Goal: Task Accomplishment & Management: Manage account settings

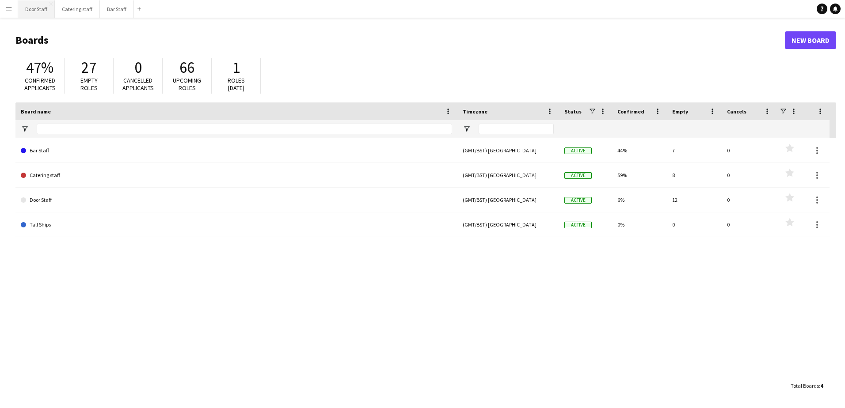
click at [25, 4] on button "Door Staff Close" at bounding box center [36, 8] width 37 height 17
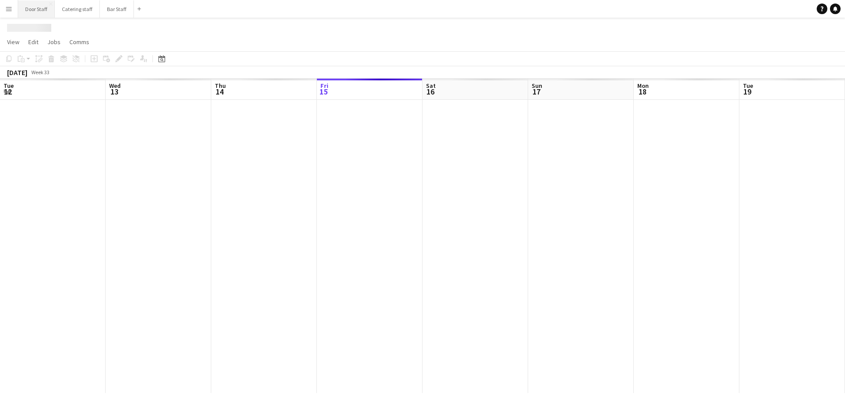
scroll to position [0, 211]
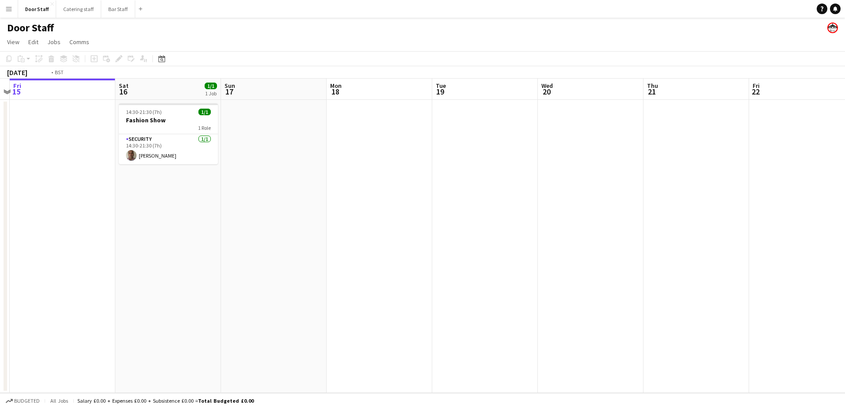
drag, startPoint x: 537, startPoint y: 215, endPoint x: 65, endPoint y: 279, distance: 476.3
click at [0, 279] on html "Menu Boards Boards Boards All jobs Status Workforce Workforce My Workforce Recr…" at bounding box center [422, 204] width 845 height 408
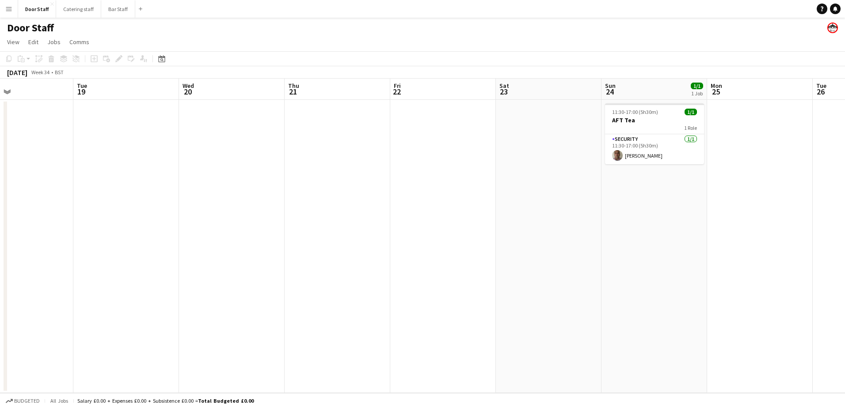
drag, startPoint x: 579, startPoint y: 247, endPoint x: 0, endPoint y: 285, distance: 580.6
click at [6, 285] on div "Sat 16 1/1 1 Job Sun 17 Mon 18 Tue 19 Wed 20 Thu 21 Fri 22 Sat 23 Sun 24 1/1 1 …" at bounding box center [422, 236] width 845 height 315
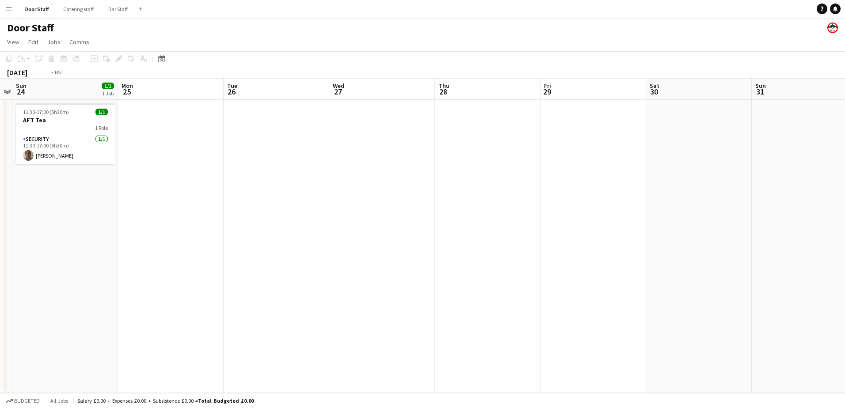
drag, startPoint x: 545, startPoint y: 253, endPoint x: 0, endPoint y: 259, distance: 545.0
click at [0, 261] on html "Menu Boards Boards Boards All jobs Status Workforce Workforce My Workforce Recr…" at bounding box center [422, 204] width 845 height 408
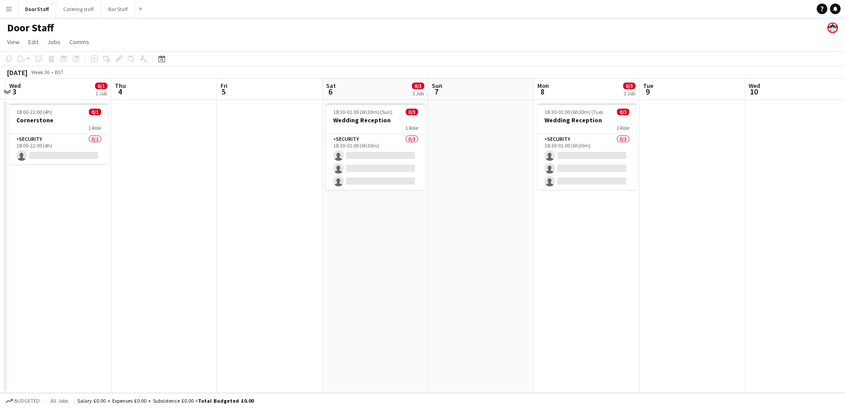
drag, startPoint x: 681, startPoint y: 241, endPoint x: 52, endPoint y: 236, distance: 628.9
click at [0, 245] on html "Menu Boards Boards Boards All jobs Status Workforce Workforce My Workforce Recr…" at bounding box center [422, 204] width 845 height 408
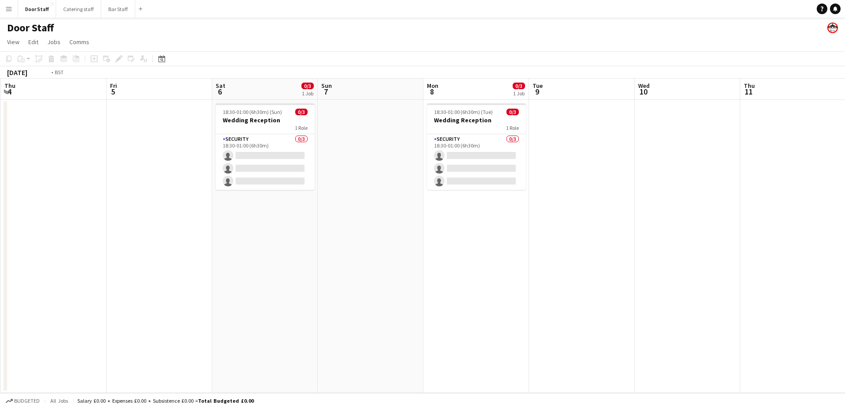
drag, startPoint x: 554, startPoint y: 232, endPoint x: 71, endPoint y: 237, distance: 483.5
click at [88, 237] on app-calendar-viewport "Mon 1 Tue 2 Wed 3 0/1 1 Job Thu 4 Fri 5 Sat 6 0/3 1 Job Sun 7 Mon 8 0/3 1 Job T…" at bounding box center [422, 236] width 845 height 315
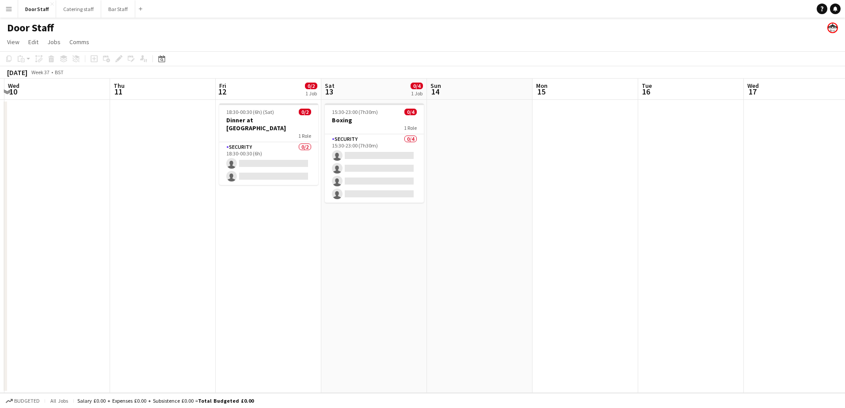
drag, startPoint x: 373, startPoint y: 261, endPoint x: 183, endPoint y: 263, distance: 189.6
click at [178, 264] on app-calendar-viewport "Sun 7 Mon 8 0/3 1 Job Tue 9 Wed 10 Thu 11 Fri 12 0/2 1 Job Sat 13 0/4 1 Job Sun…" at bounding box center [422, 236] width 845 height 315
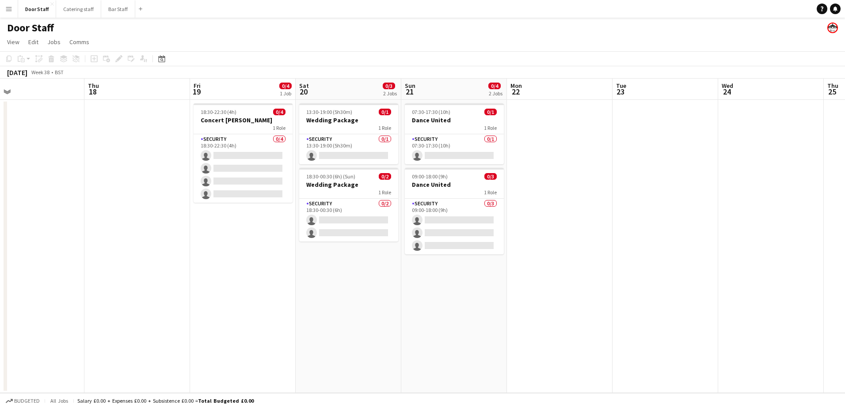
scroll to position [0, 280]
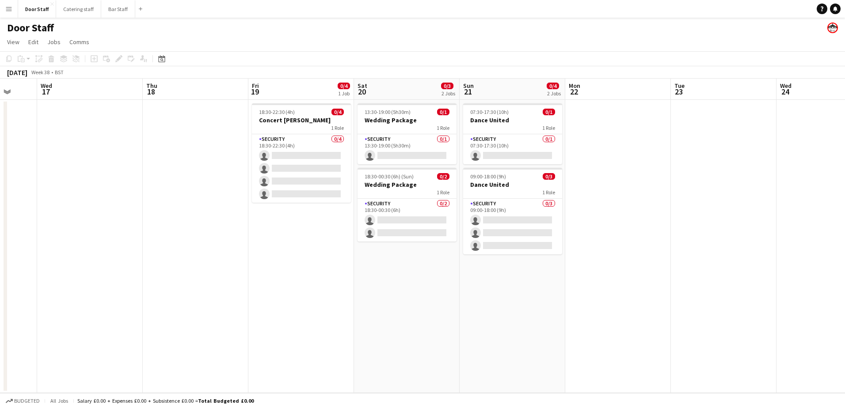
drag, startPoint x: 48, startPoint y: 245, endPoint x: 0, endPoint y: 245, distance: 47.3
click at [0, 245] on app-calendar-viewport "Sun 14 Mon 15 Tue 16 Wed 17 Thu 18 Fri 19 0/4 1 Job Sat 20 0/3 2 Jobs Sun 21 0/…" at bounding box center [422, 236] width 845 height 315
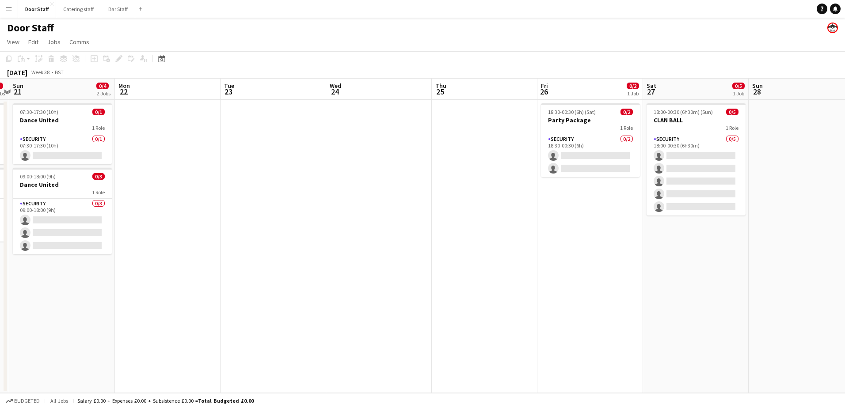
scroll to position [0, 309]
drag, startPoint x: 616, startPoint y: 272, endPoint x: 172, endPoint y: 285, distance: 443.5
click at [172, 285] on app-calendar-viewport "Thu 18 Fri 19 0/4 1 Job Sat 20 0/3 2 Jobs Sun 21 0/4 2 Jobs Mon 22 Tue 23 Wed 2…" at bounding box center [422, 236] width 845 height 315
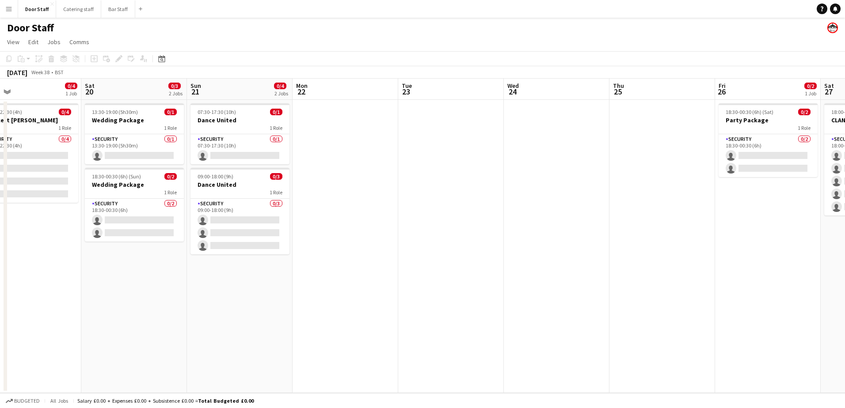
scroll to position [0, 225]
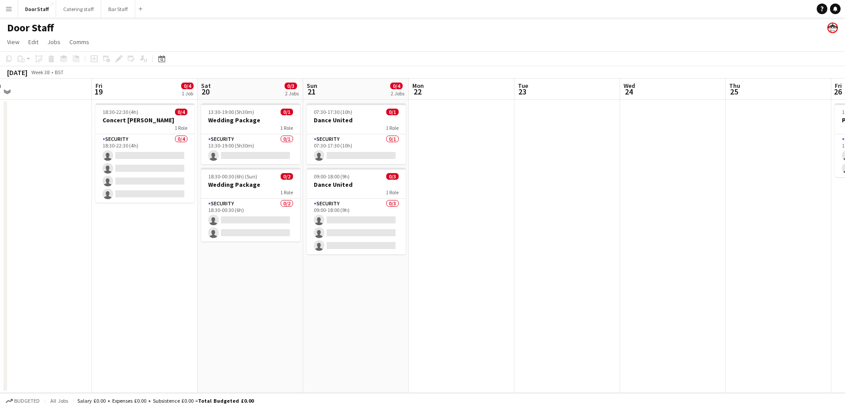
drag, startPoint x: 229, startPoint y: 267, endPoint x: 441, endPoint y: 247, distance: 213.1
click at [441, 247] on app-calendar-viewport "Tue 16 Wed 17 Thu 18 Fri 19 0/4 1 Job Sat 20 0/3 2 Jobs Sun 21 0/4 2 Jobs Mon 2…" at bounding box center [422, 236] width 845 height 315
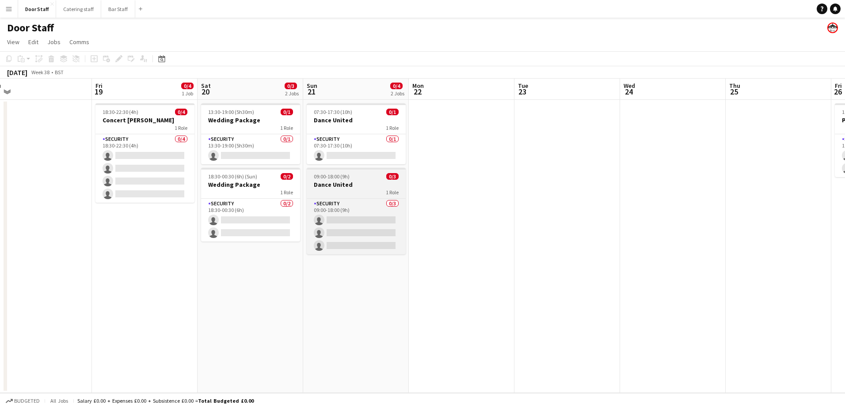
click at [360, 183] on h3 "Dance United" at bounding box center [356, 185] width 99 height 8
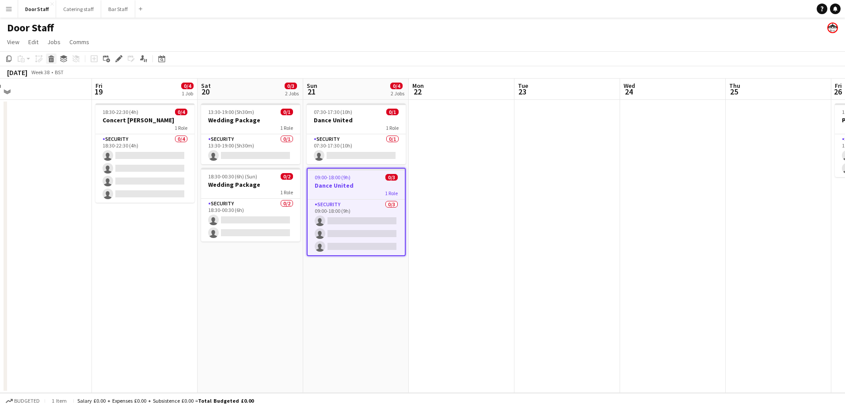
click at [52, 58] on icon "Delete" at bounding box center [51, 58] width 7 height 7
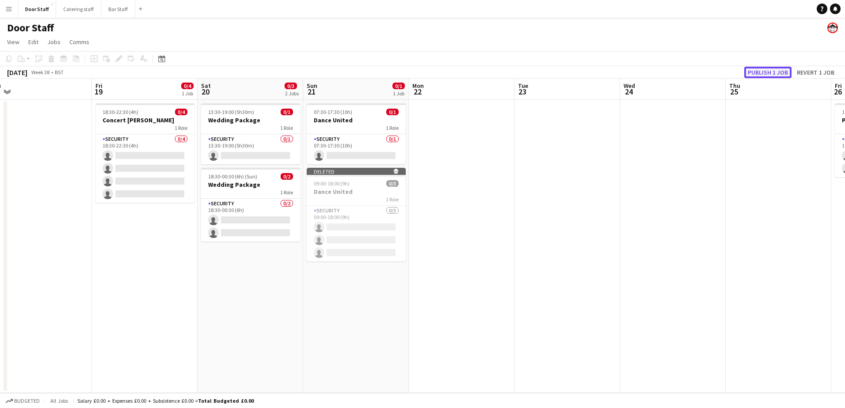
click at [784, 72] on button "Publish 1 job" at bounding box center [767, 72] width 47 height 11
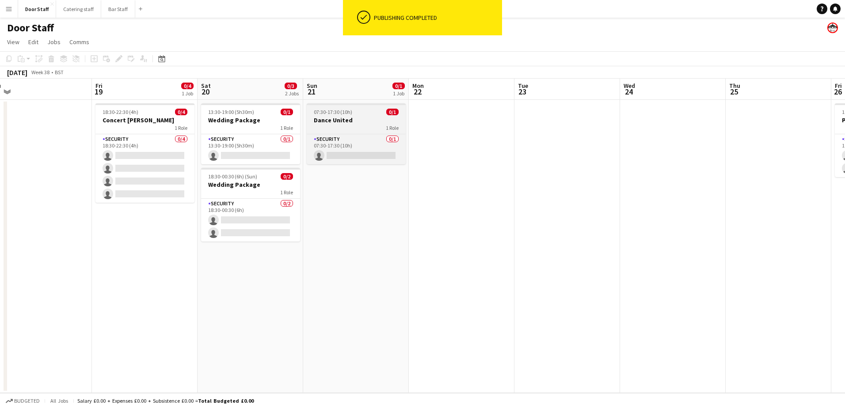
click at [348, 130] on div "1 Role" at bounding box center [356, 127] width 99 height 7
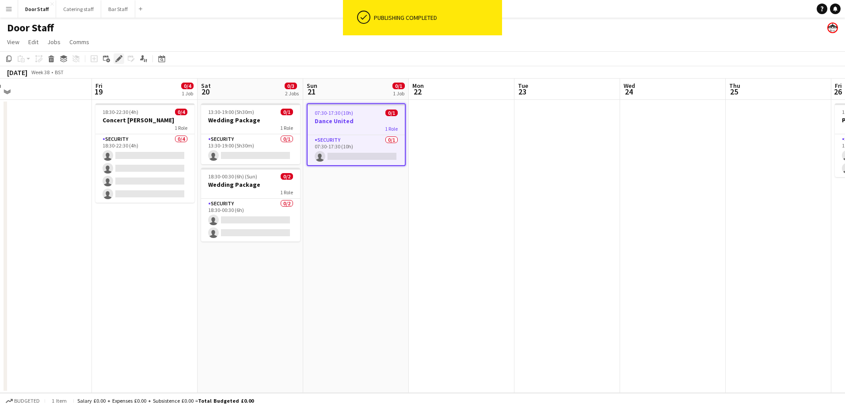
click at [119, 57] on icon "Edit" at bounding box center [118, 58] width 7 height 7
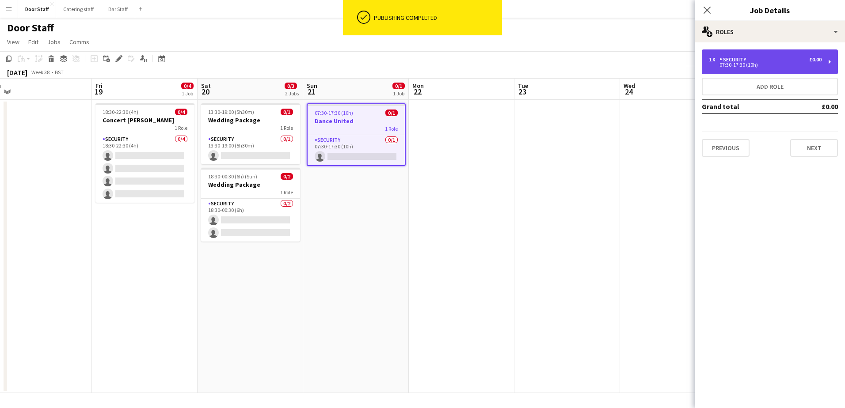
click at [760, 64] on div "07:30-17:30 (10h)" at bounding box center [765, 65] width 113 height 4
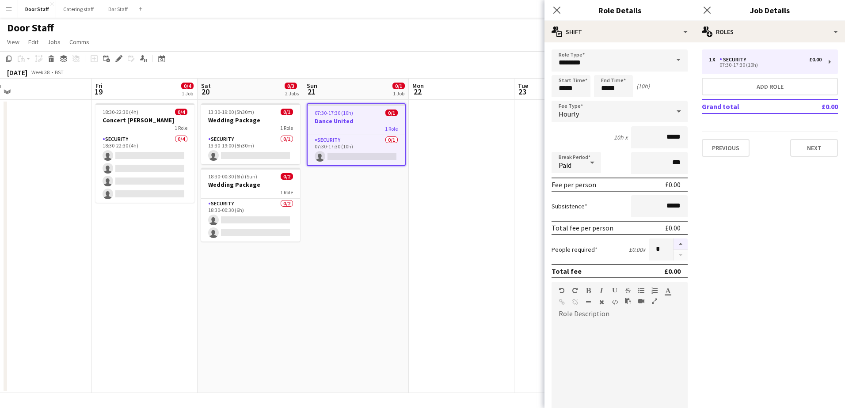
click at [675, 244] on button "button" at bounding box center [681, 244] width 14 height 11
type input "*"
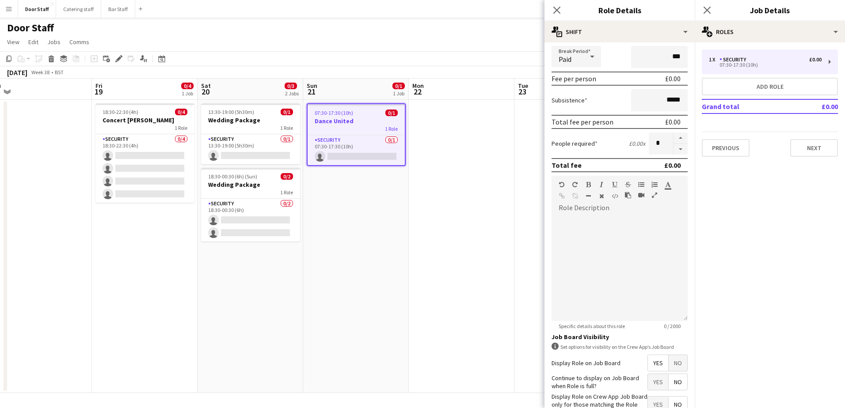
scroll to position [165, 0]
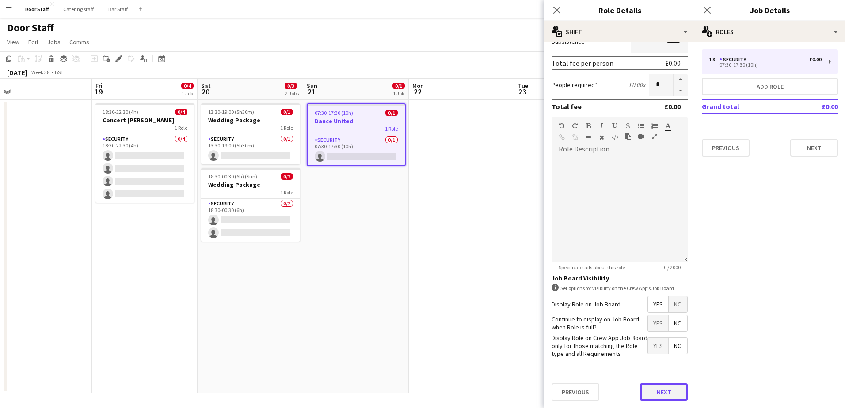
click at [648, 392] on button "Next" at bounding box center [664, 393] width 48 height 18
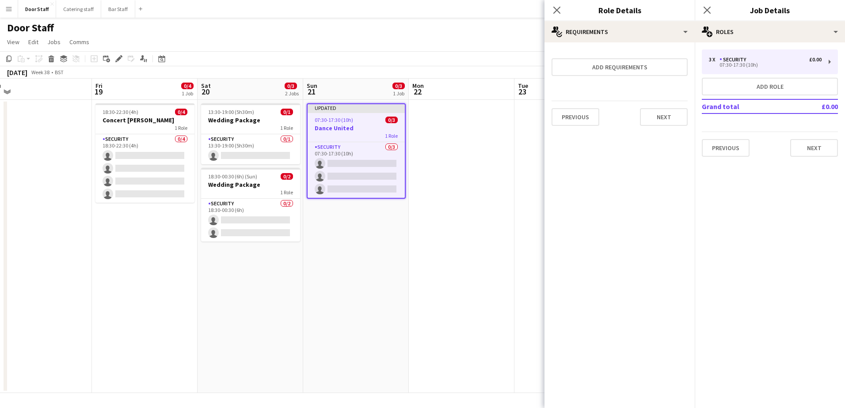
scroll to position [0, 0]
click at [669, 124] on button "Next" at bounding box center [664, 117] width 48 height 18
click at [669, 124] on button "Finish" at bounding box center [671, 119] width 33 height 18
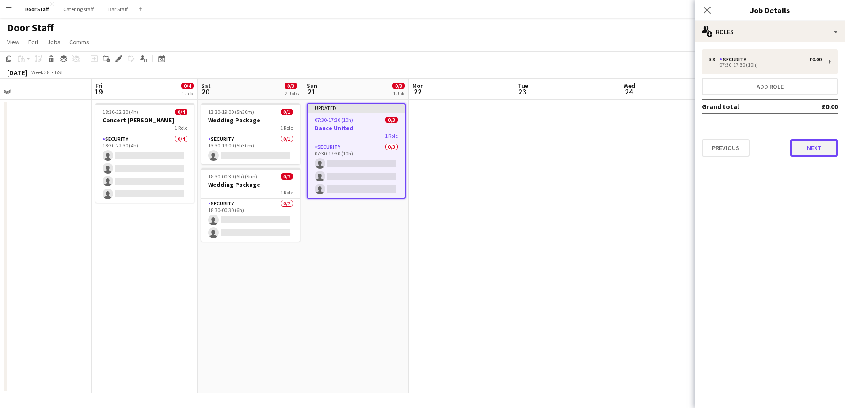
click at [824, 152] on button "Next" at bounding box center [814, 148] width 48 height 18
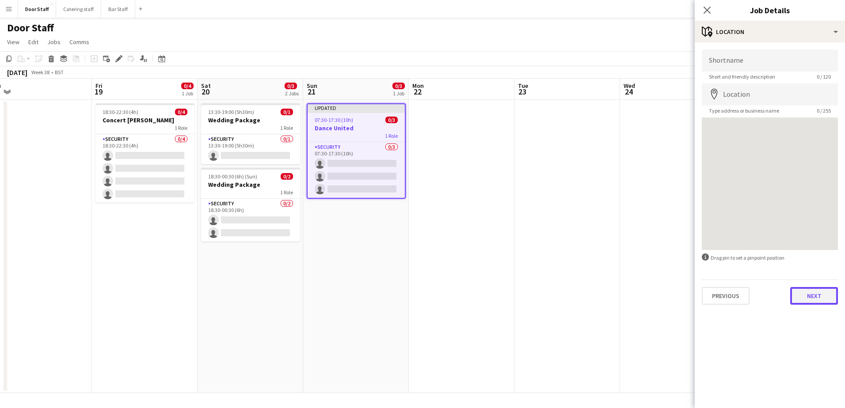
click at [813, 298] on button "Next" at bounding box center [814, 296] width 48 height 18
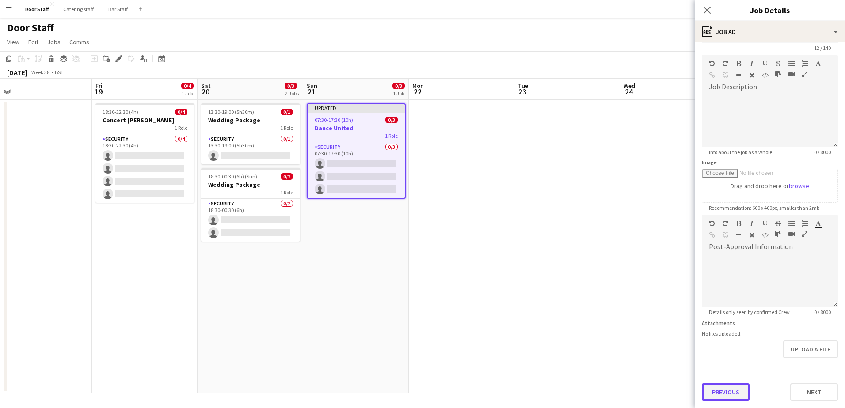
click at [731, 362] on form "**********" at bounding box center [770, 211] width 150 height 381
click at [712, 399] on button "Previous" at bounding box center [726, 393] width 48 height 18
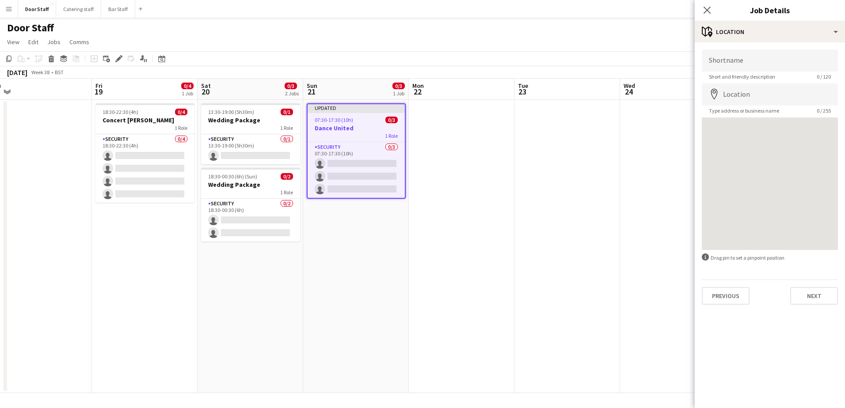
scroll to position [0, 0]
click at [741, 96] on input "Location" at bounding box center [770, 95] width 136 height 22
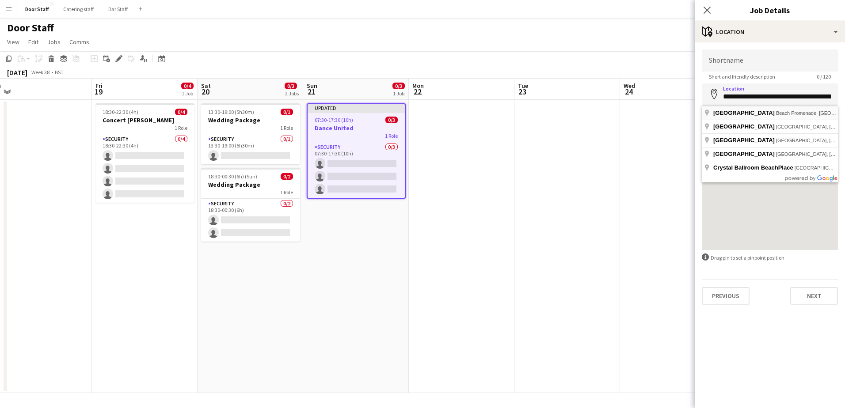
type input "**********"
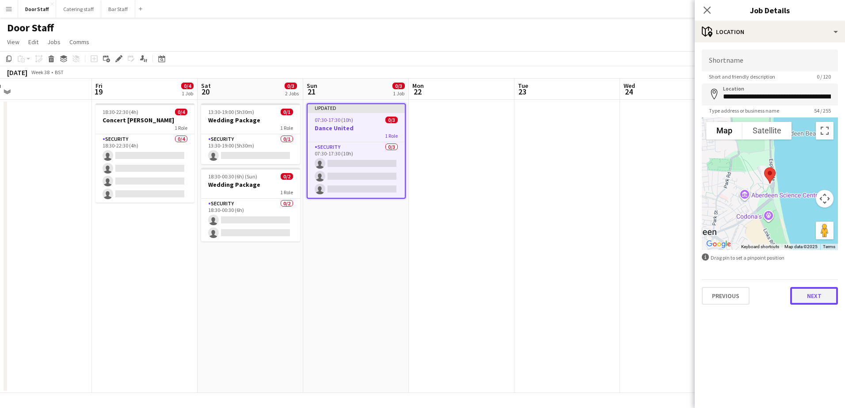
click at [816, 298] on button "Next" at bounding box center [814, 296] width 48 height 18
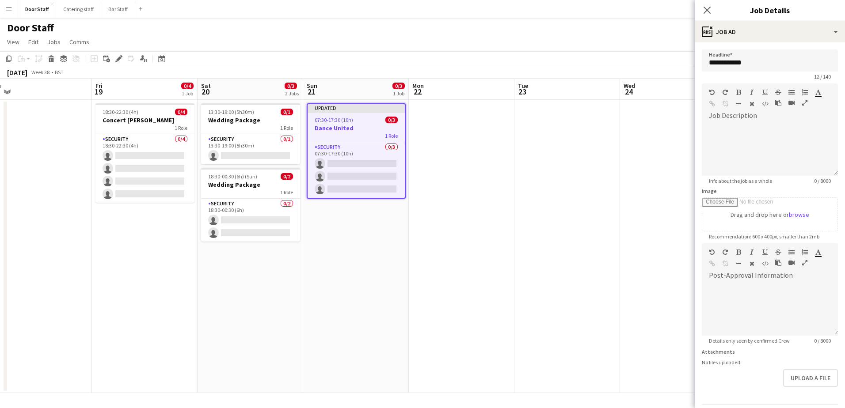
type input "*******"
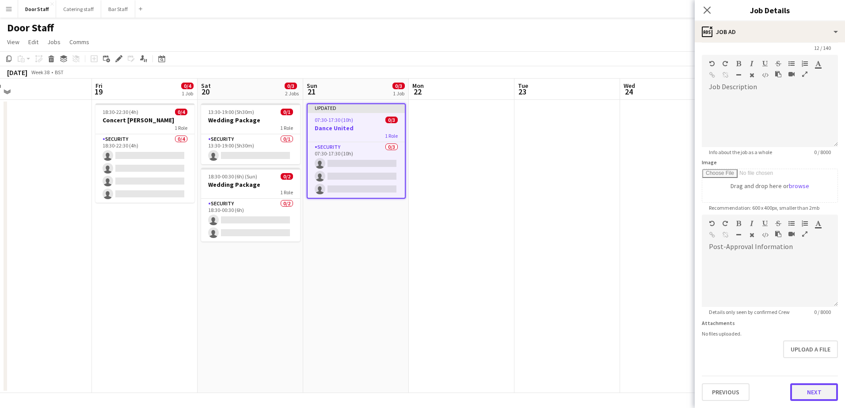
click at [809, 363] on form "**********" at bounding box center [770, 211] width 150 height 381
click at [806, 400] on button "Next" at bounding box center [814, 393] width 48 height 18
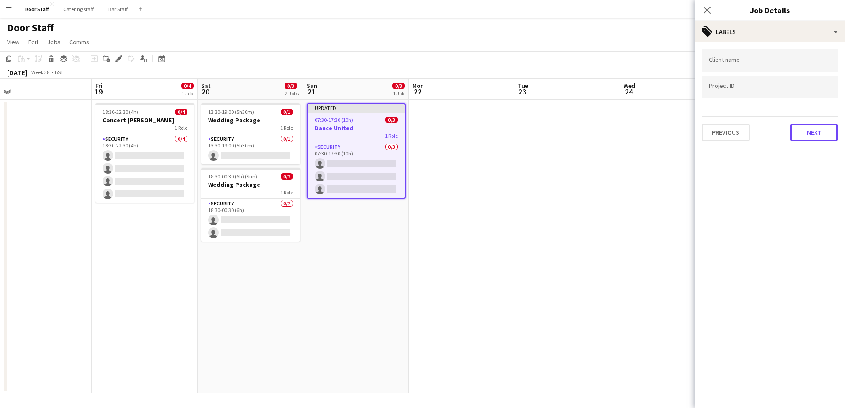
click at [807, 133] on button "Next" at bounding box center [814, 133] width 48 height 18
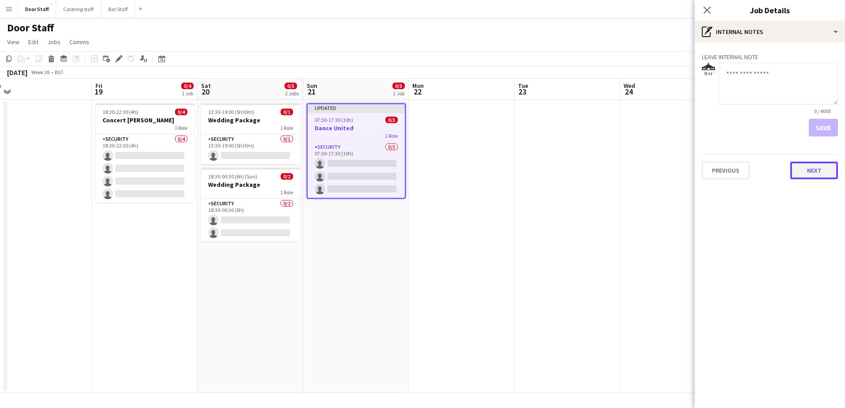
click at [828, 169] on button "Next" at bounding box center [814, 171] width 48 height 18
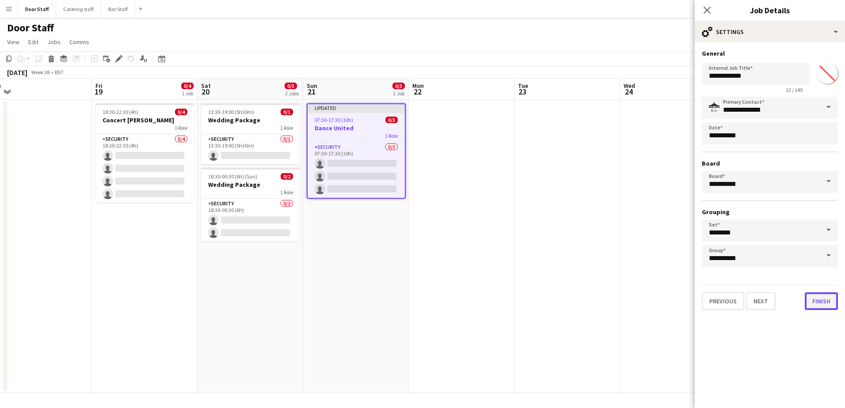
click at [816, 308] on button "Finish" at bounding box center [821, 302] width 33 height 18
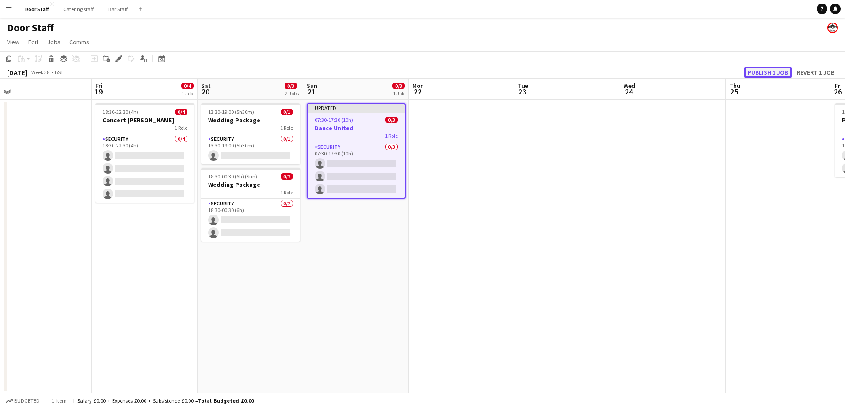
click at [773, 70] on button "Publish 1 job" at bounding box center [767, 72] width 47 height 11
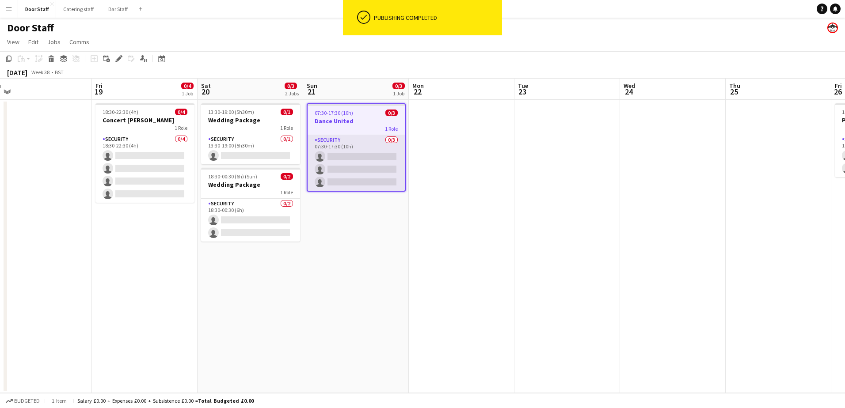
click at [341, 168] on app-card-role "Security 0/3 07:30-17:30 (10h) single-neutral-actions single-neutral-actions si…" at bounding box center [356, 163] width 97 height 56
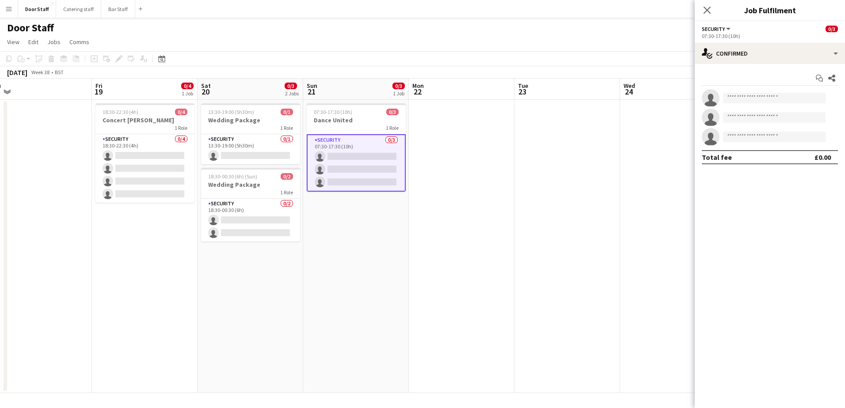
click at [729, 33] on div "07:30-17:30 (10h)" at bounding box center [770, 36] width 136 height 7
click at [716, 32] on span "Security" at bounding box center [713, 29] width 23 height 7
click at [713, 30] on span "Security" at bounding box center [713, 29] width 23 height 7
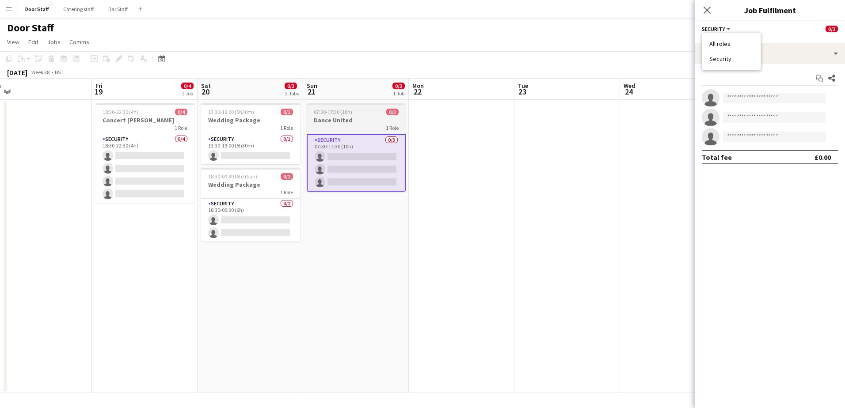
click at [349, 123] on h3 "Dance United" at bounding box center [356, 120] width 99 height 8
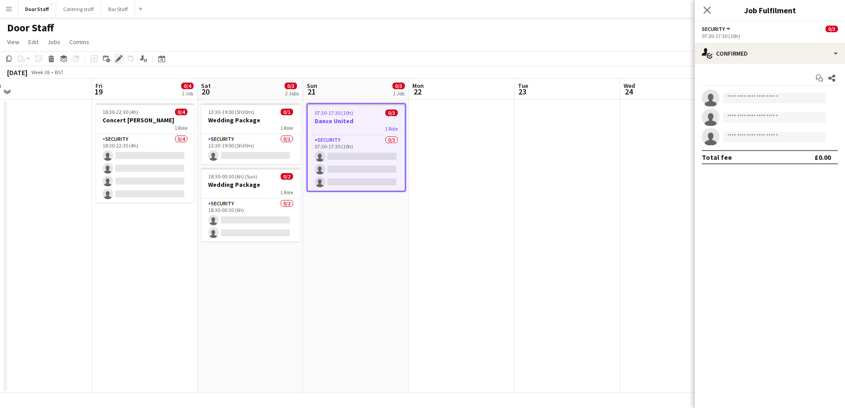
click at [115, 60] on icon "Edit" at bounding box center [118, 58] width 7 height 7
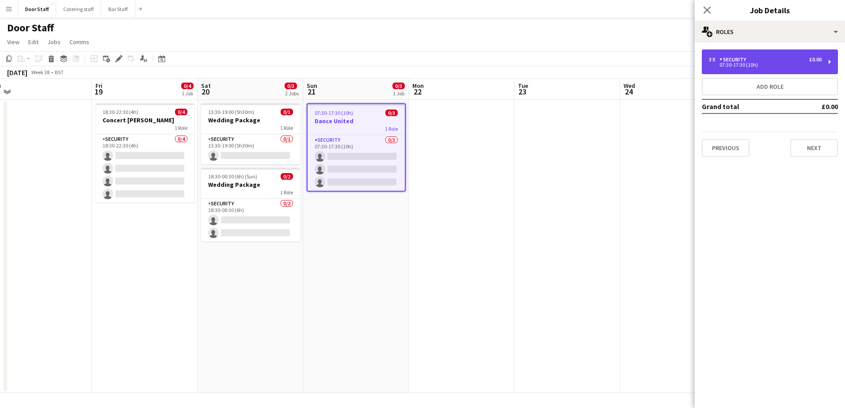
click at [724, 61] on div "Security" at bounding box center [734, 60] width 30 height 6
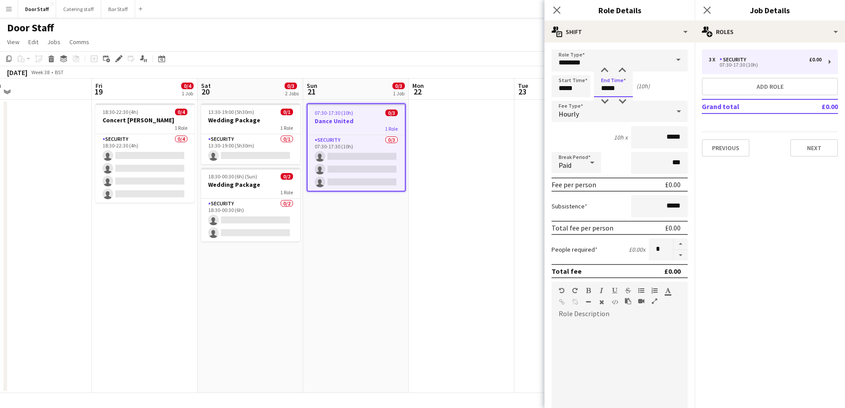
click at [606, 83] on input "*****" at bounding box center [613, 86] width 39 height 22
type input "*****"
click at [605, 68] on div at bounding box center [605, 70] width 18 height 9
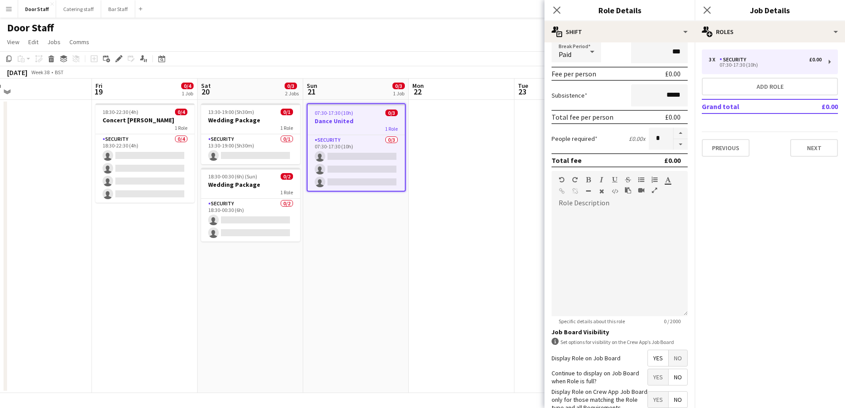
scroll to position [165, 0]
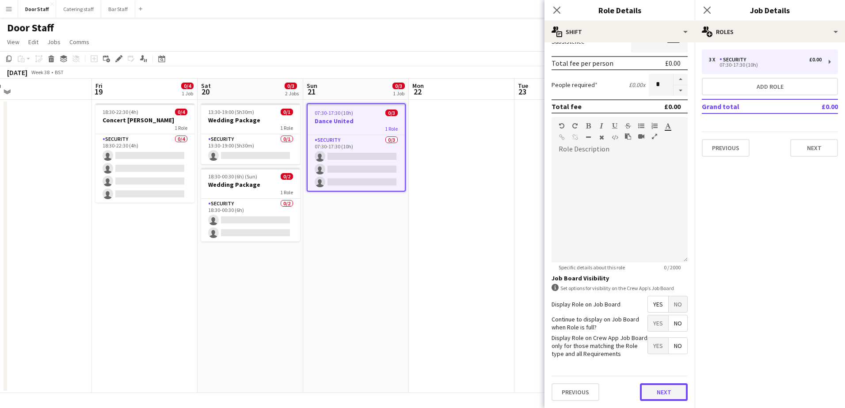
click at [667, 395] on button "Next" at bounding box center [664, 393] width 48 height 18
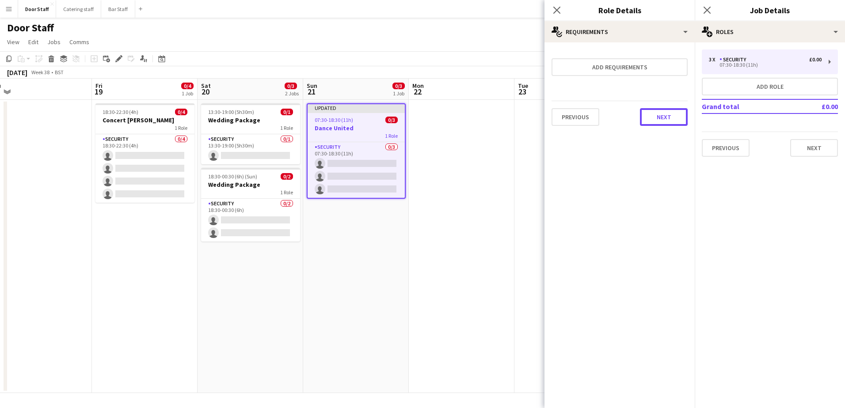
click at [658, 122] on button "Next" at bounding box center [664, 117] width 48 height 18
click at [681, 118] on button "Finish" at bounding box center [671, 119] width 33 height 18
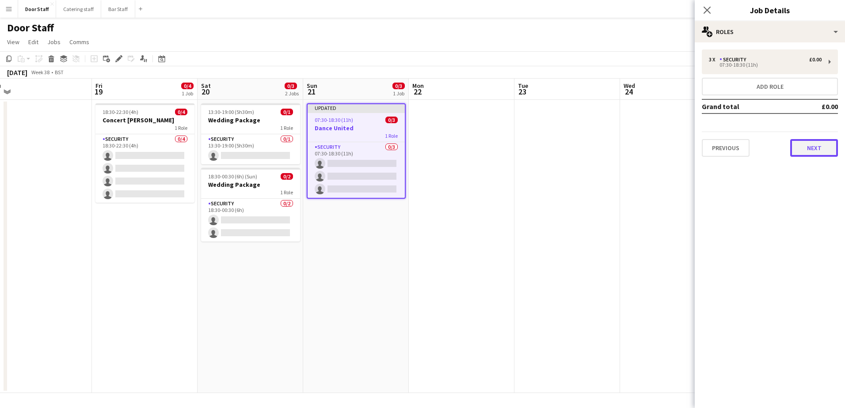
click at [803, 146] on button "Next" at bounding box center [814, 148] width 48 height 18
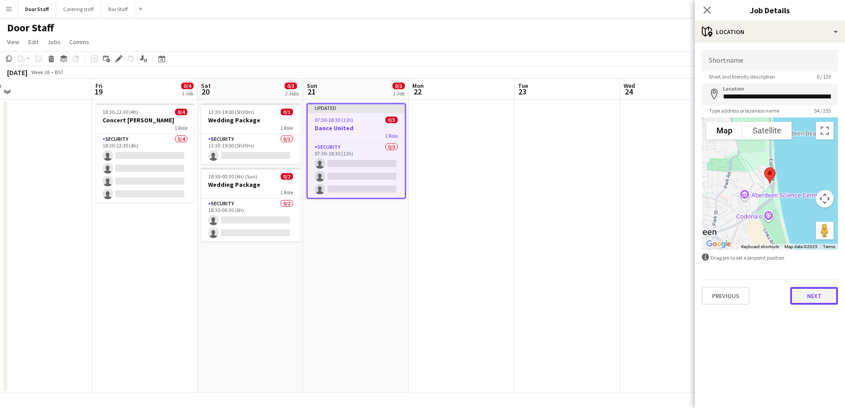
click at [809, 299] on button "Next" at bounding box center [814, 296] width 48 height 18
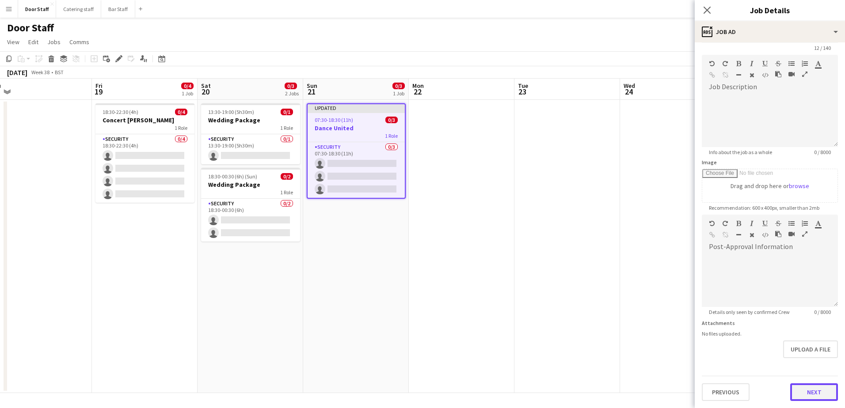
click at [811, 358] on form "**********" at bounding box center [770, 211] width 150 height 381
click at [804, 386] on button "Next" at bounding box center [814, 393] width 48 height 18
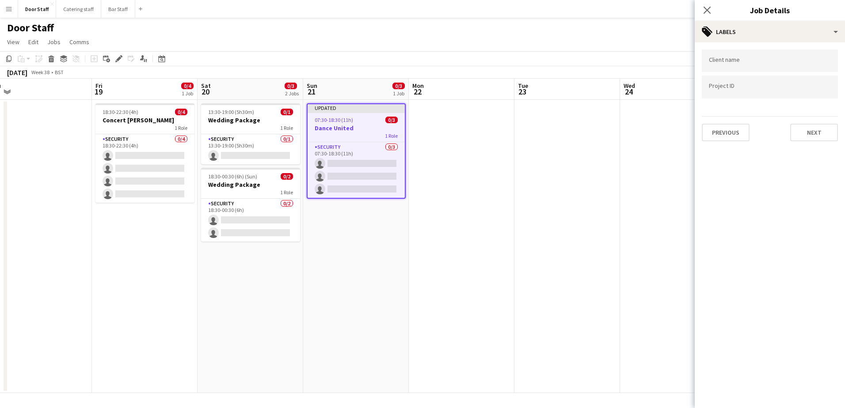
scroll to position [0, 0]
click at [807, 141] on button "Next" at bounding box center [814, 133] width 48 height 18
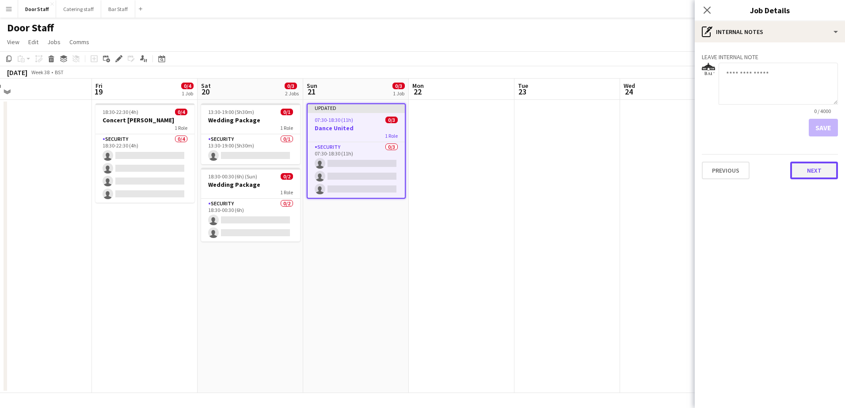
click at [811, 163] on button "Next" at bounding box center [814, 171] width 48 height 18
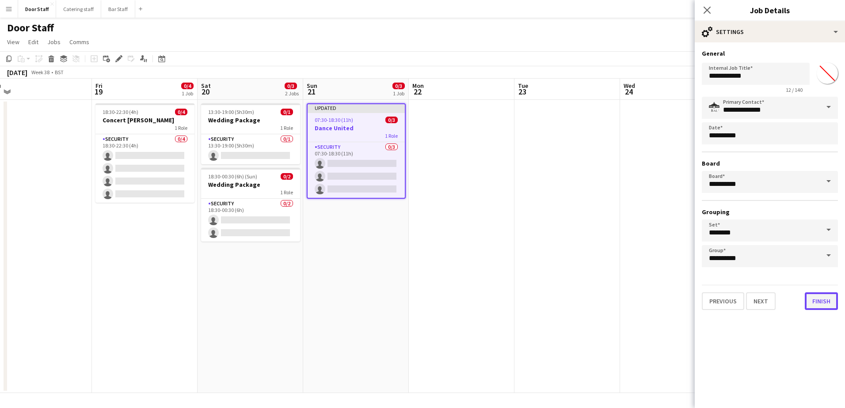
click at [824, 302] on button "Finish" at bounding box center [821, 302] width 33 height 18
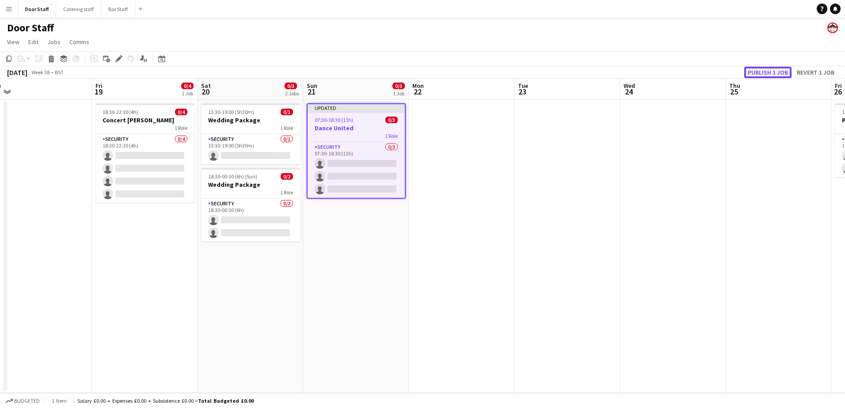
click at [755, 69] on button "Publish 1 job" at bounding box center [767, 72] width 47 height 11
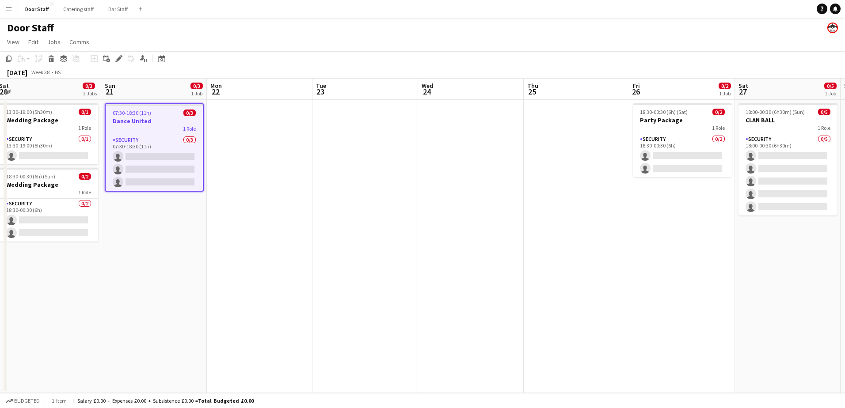
scroll to position [0, 269]
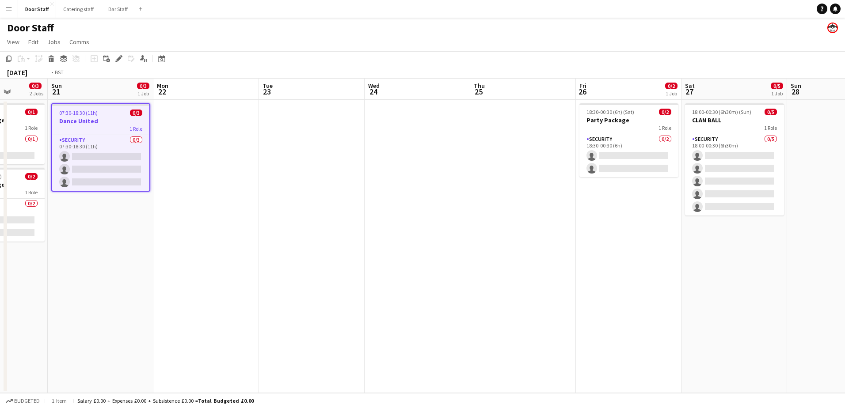
drag, startPoint x: 586, startPoint y: 205, endPoint x: 120, endPoint y: 219, distance: 466.9
click at [120, 219] on app-calendar-viewport "Thu 18 Fri 19 0/4 1 Job Sat 20 0/3 2 Jobs Sun 21 0/3 1 Job Mon 22 Tue 23 Wed 24…" at bounding box center [422, 236] width 845 height 315
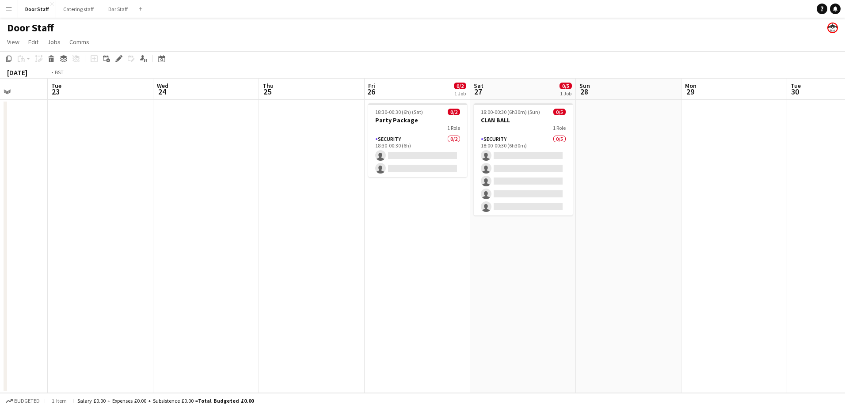
scroll to position [0, 252]
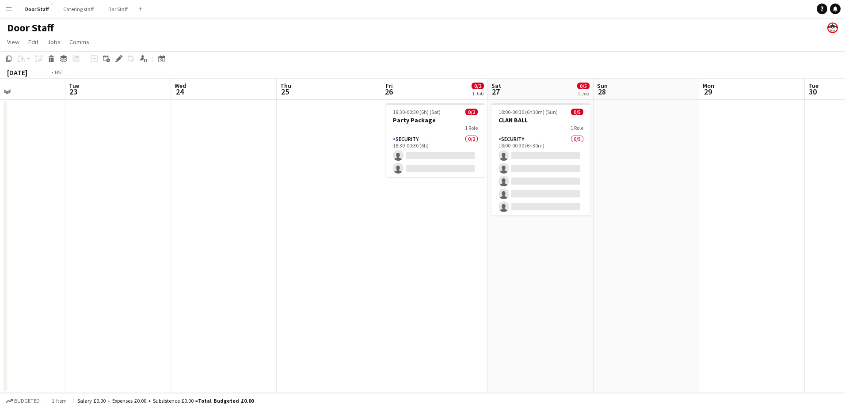
drag, startPoint x: 107, startPoint y: 194, endPoint x: 547, endPoint y: 182, distance: 439.9
click at [547, 182] on app-calendar-viewport "Sat 20 0/3 2 Jobs Sun 21 0/3 1 Job Mon 22 Tue 23 Wed 24 Thu 25 Fri 26 0/2 1 Job…" at bounding box center [422, 236] width 845 height 315
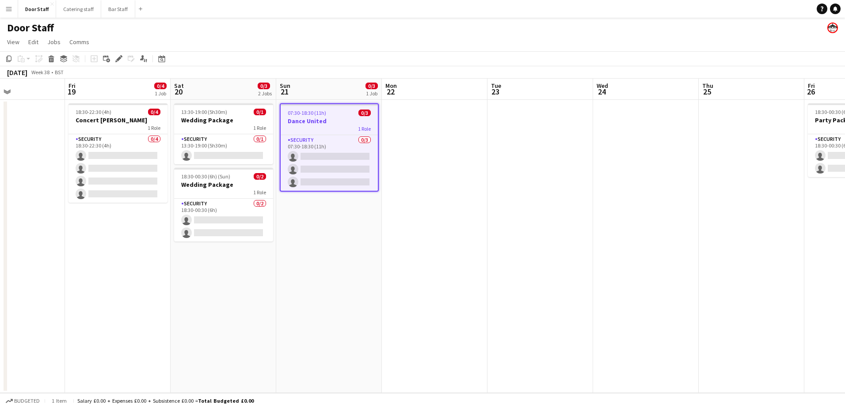
drag, startPoint x: 331, startPoint y: 240, endPoint x: 524, endPoint y: 232, distance: 192.8
click at [524, 232] on div "Tue 16 Wed 17 Thu 18 Fri 19 0/4 1 Job Sat 20 0/3 2 Jobs Sun 21 0/3 1 Job Mon 22…" at bounding box center [422, 236] width 845 height 315
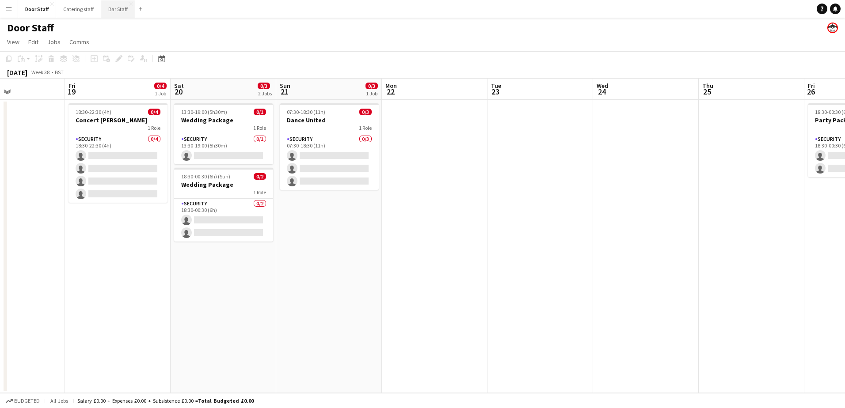
click at [113, 7] on button "Bar Staff Close" at bounding box center [118, 8] width 34 height 17
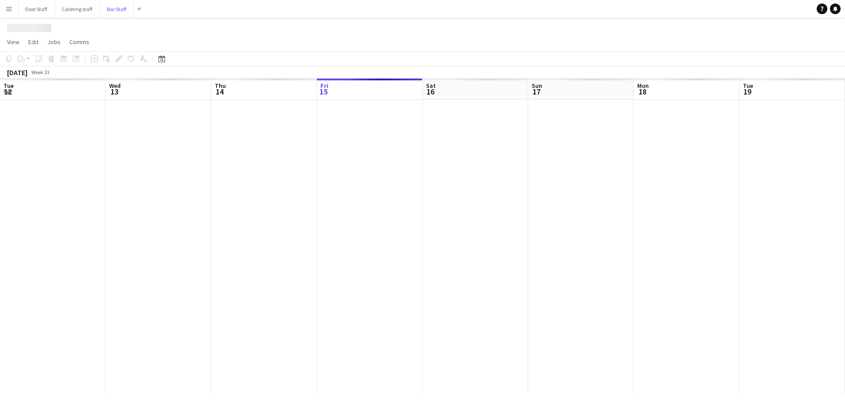
scroll to position [0, 211]
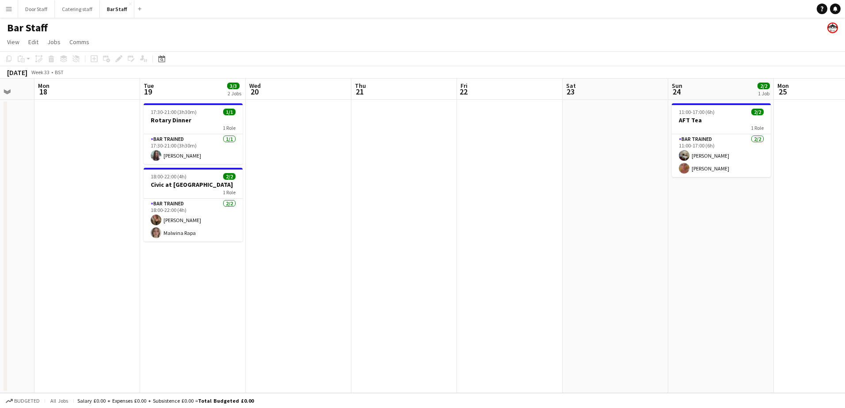
drag, startPoint x: 443, startPoint y: 271, endPoint x: 215, endPoint y: 257, distance: 228.5
click at [30, 266] on app-calendar-viewport "Fri 15 1/1 1 Job Sat 16 2/2 1 Job Sun 17 Mon 18 Tue 19 3/3 2 Jobs Wed 20 Thu 21…" at bounding box center [422, 236] width 845 height 315
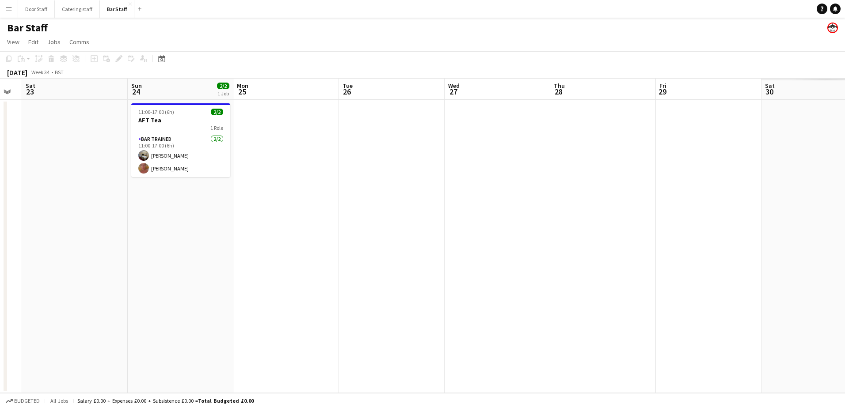
drag, startPoint x: 91, startPoint y: 236, endPoint x: 17, endPoint y: 232, distance: 73.5
click at [0, 236] on html "Menu Boards Boards Boards All jobs Status Workforce Workforce My Workforce Recr…" at bounding box center [422, 204] width 845 height 408
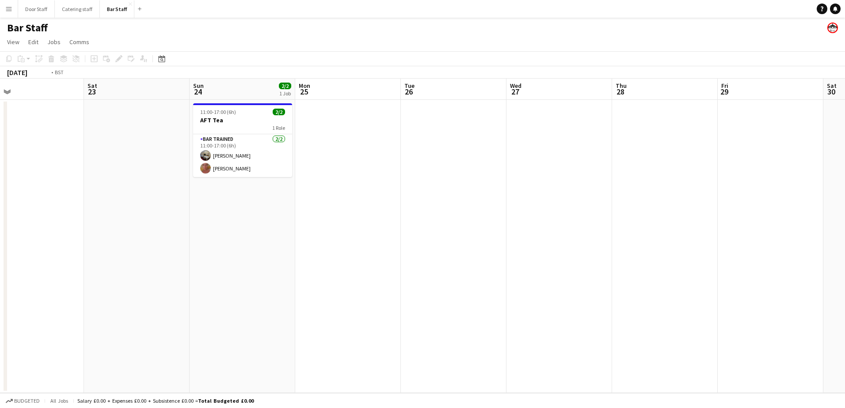
drag, startPoint x: 560, startPoint y: 277, endPoint x: 7, endPoint y: 272, distance: 552.5
click at [0, 275] on html "Menu Boards Boards Boards All jobs Status Workforce Workforce My Workforce Recr…" at bounding box center [422, 204] width 845 height 408
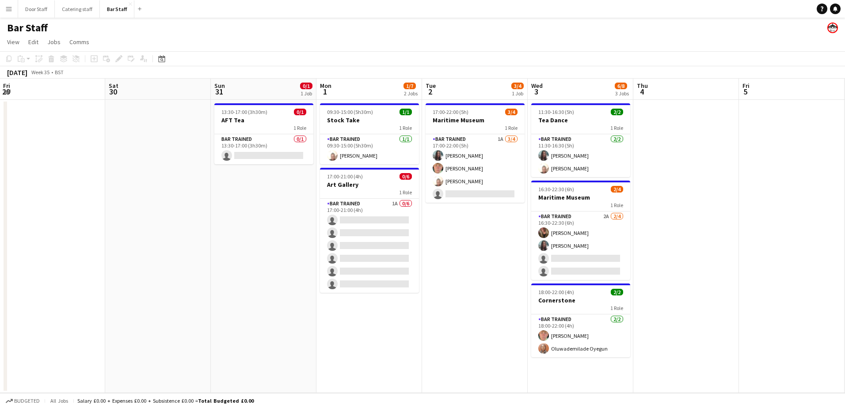
scroll to position [0, 318]
drag, startPoint x: 516, startPoint y: 262, endPoint x: 272, endPoint y: 247, distance: 244.0
click at [272, 247] on app-calendar-viewport "Tue 26 Wed 27 Thu 28 Fri 29 Sat 30 Sun 31 0/1 1 Job Mon 1 1/7 2 Jobs Tue 2 3/4 …" at bounding box center [422, 236] width 845 height 315
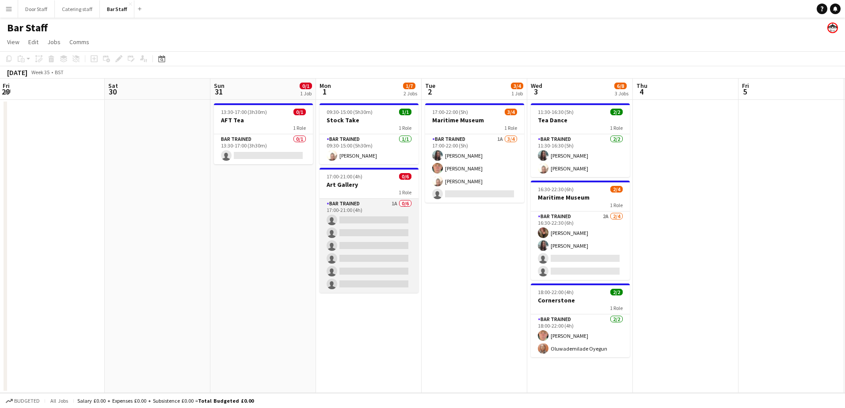
click at [356, 208] on app-card-role "Bar trained 1A 0/6 17:00-21:00 (4h) single-neutral-actions single-neutral-actio…" at bounding box center [369, 246] width 99 height 94
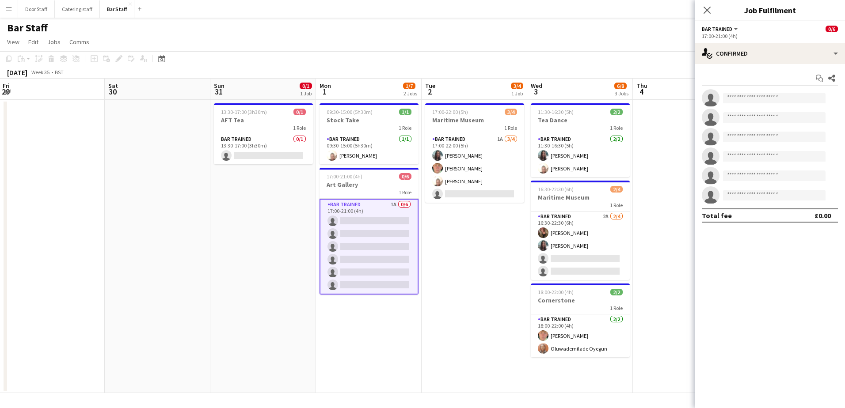
click at [806, 41] on app-options-switcher "Bar trained All roles Bar trained 0/6 17:00-21:00 (4h)" at bounding box center [770, 32] width 150 height 22
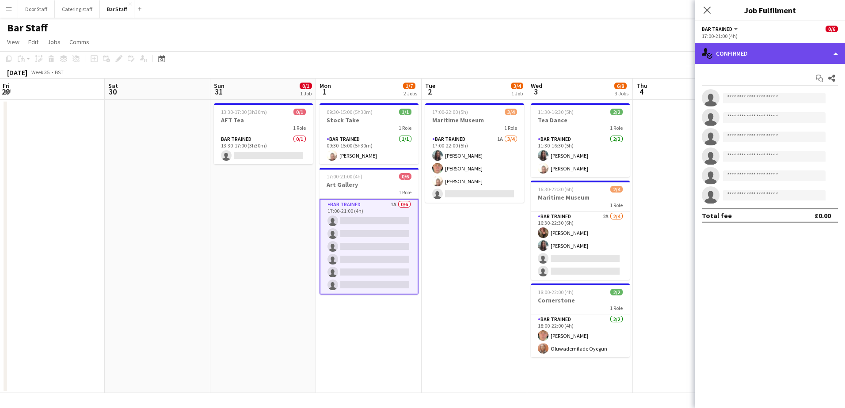
click at [805, 49] on div "single-neutral-actions-check-2 Confirmed" at bounding box center [770, 53] width 150 height 21
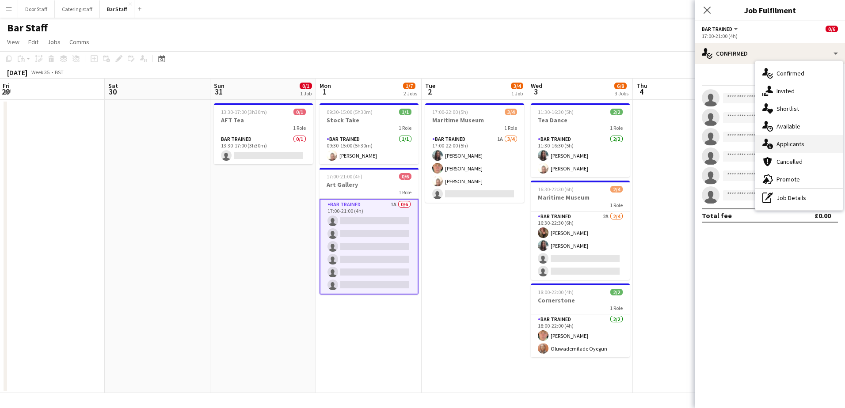
click at [775, 145] on div "single-neutral-actions-information Applicants" at bounding box center [799, 144] width 88 height 18
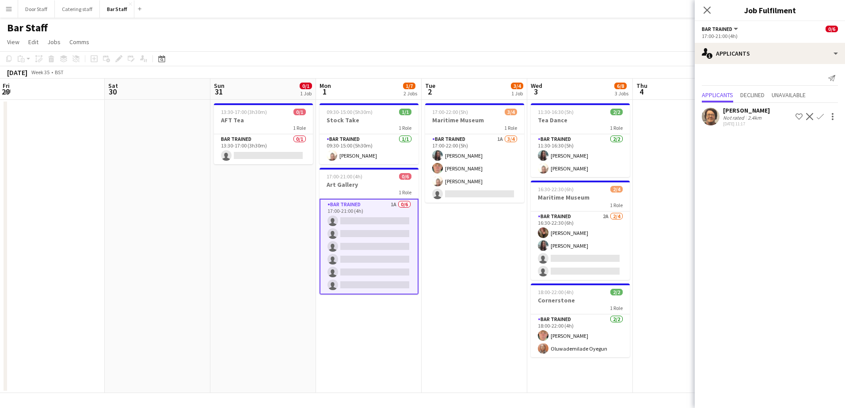
click at [816, 116] on button "Confirm" at bounding box center [820, 116] width 11 height 11
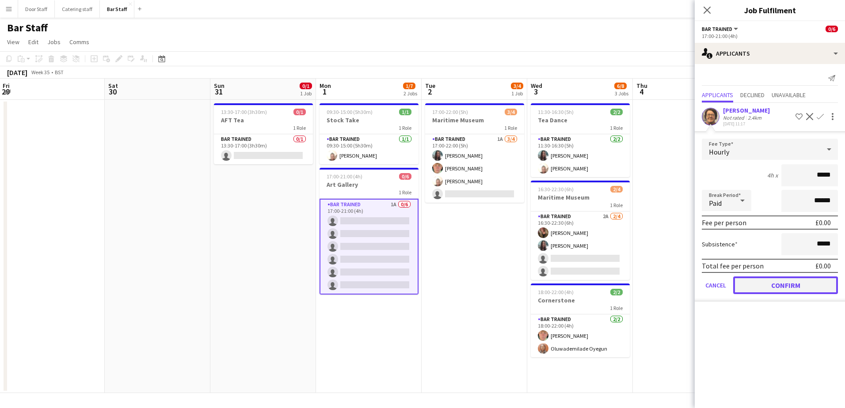
click at [783, 280] on button "Confirm" at bounding box center [785, 286] width 105 height 18
